Goal: Task Accomplishment & Management: Use online tool/utility

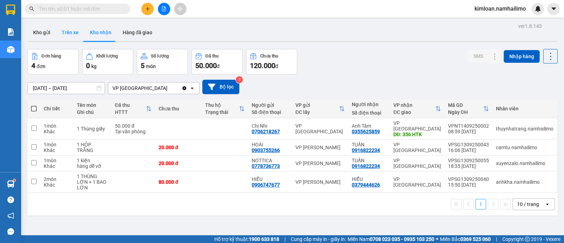
click at [73, 36] on button "Trên xe" at bounding box center [70, 32] width 28 height 17
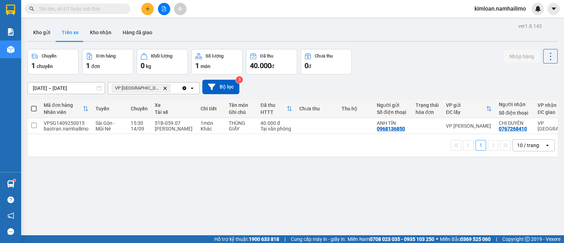
click at [302, 138] on div "1 10 / trang open" at bounding box center [292, 145] width 530 height 23
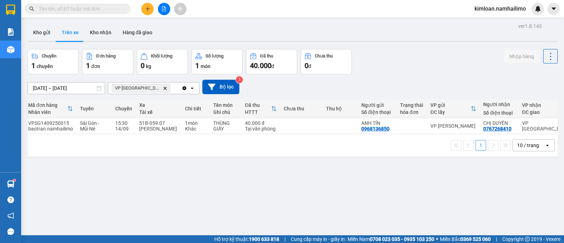
scroll to position [0, 17]
click at [450, 132] on td "VP [PERSON_NAME]" at bounding box center [452, 126] width 53 height 16
checkbox input "true"
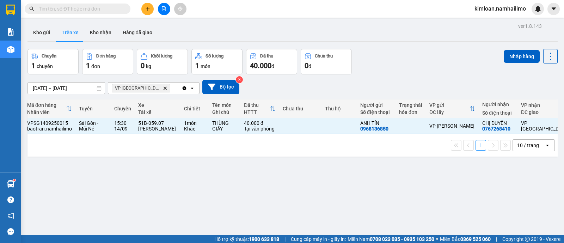
click at [208, 206] on div "ver 1.8.143 Kho gửi Trên xe Kho nhận Hàng đã giao Chuyến 1 chuyến Đơn hàng 1 đơ…" at bounding box center [293, 142] width 536 height 243
click at [37, 32] on button "Kho gửi" at bounding box center [41, 32] width 29 height 17
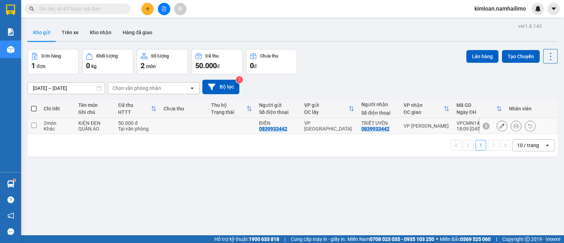
drag, startPoint x: 63, startPoint y: 127, endPoint x: 69, endPoint y: 122, distance: 8.3
click at [63, 127] on div "Khác" at bounding box center [57, 129] width 27 height 6
checkbox input "true"
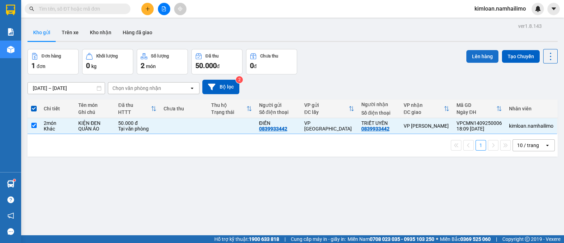
click at [472, 60] on button "Lên hàng" at bounding box center [482, 56] width 32 height 13
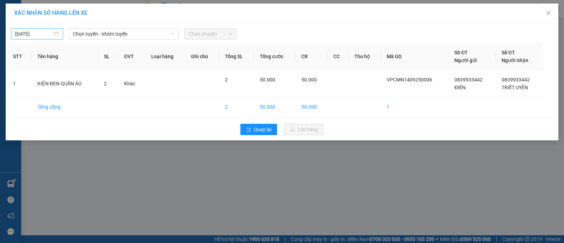
click at [31, 34] on input "[DATE]" at bounding box center [33, 34] width 37 height 8
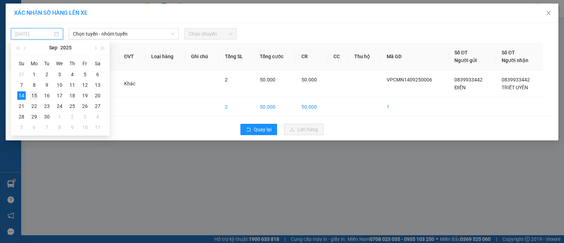
click at [35, 98] on div "15" at bounding box center [34, 95] width 8 height 8
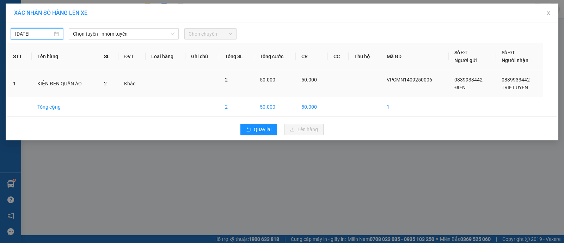
type input "[DATE]"
click at [119, 32] on span "Chọn tuyến - nhóm tuyến" at bounding box center [124, 34] width 102 height 11
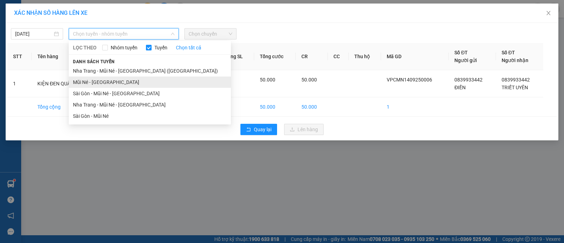
click at [106, 84] on li "Mũi Né - [GEOGRAPHIC_DATA]" at bounding box center [150, 81] width 162 height 11
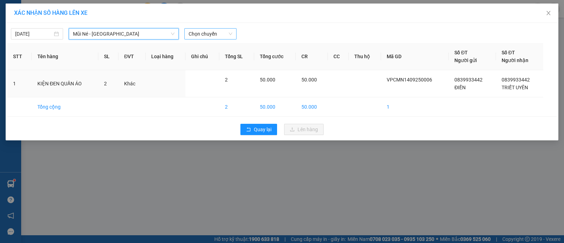
click at [210, 34] on span "Chọn chuyến" at bounding box center [211, 34] width 44 height 11
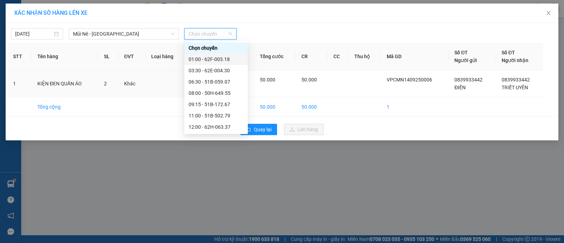
click at [204, 60] on div "01:00 - 62F-003.18" at bounding box center [216, 59] width 55 height 8
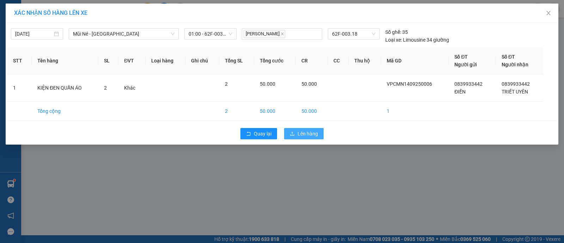
drag, startPoint x: 309, startPoint y: 136, endPoint x: 309, endPoint y: 130, distance: 5.7
click at [310, 136] on span "Lên hàng" at bounding box center [307, 134] width 20 height 8
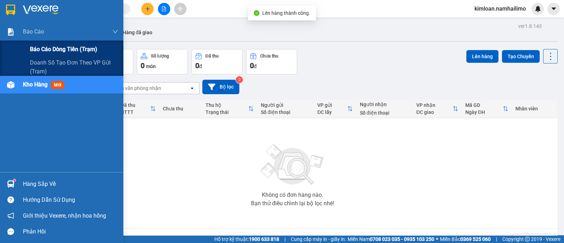
click at [59, 48] on span "Báo cáo dòng tiền (trạm)" at bounding box center [63, 49] width 67 height 9
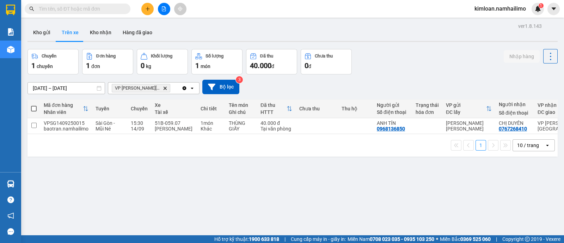
scroll to position [0, 14]
